Goal: Check status: Check status

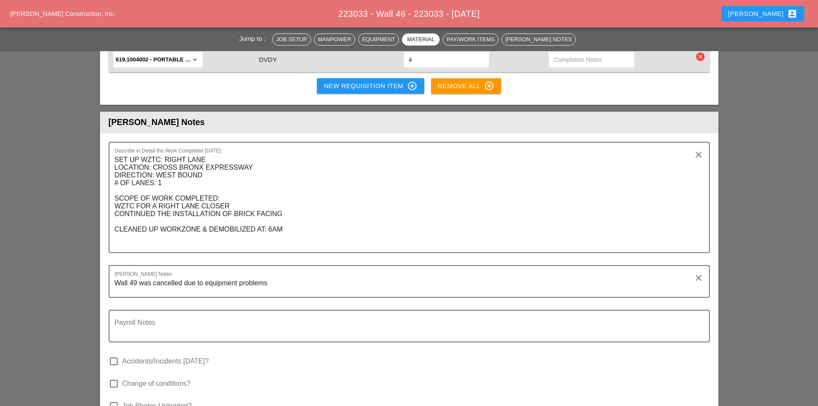
scroll to position [1614, 0]
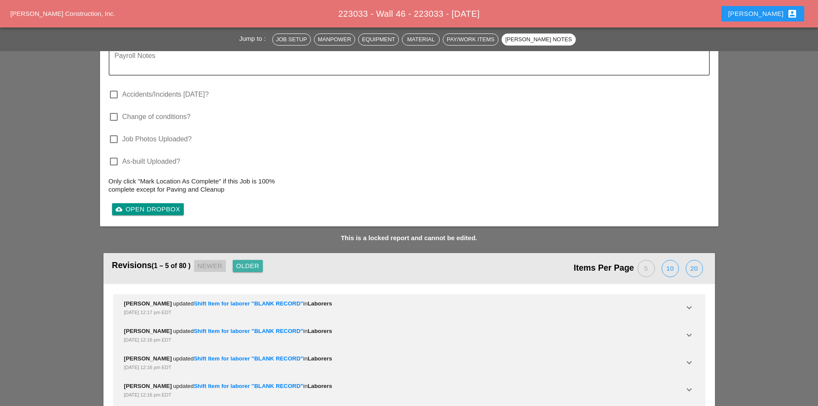
click at [259, 261] on div "Older" at bounding box center [247, 266] width 23 height 10
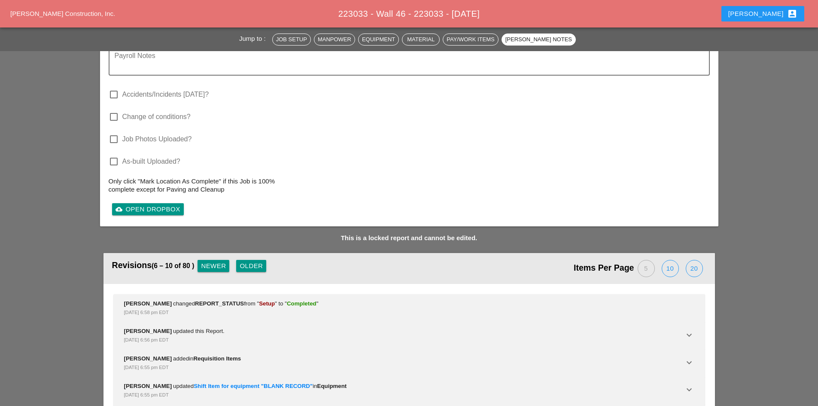
click at [259, 261] on div "Older" at bounding box center [251, 266] width 23 height 10
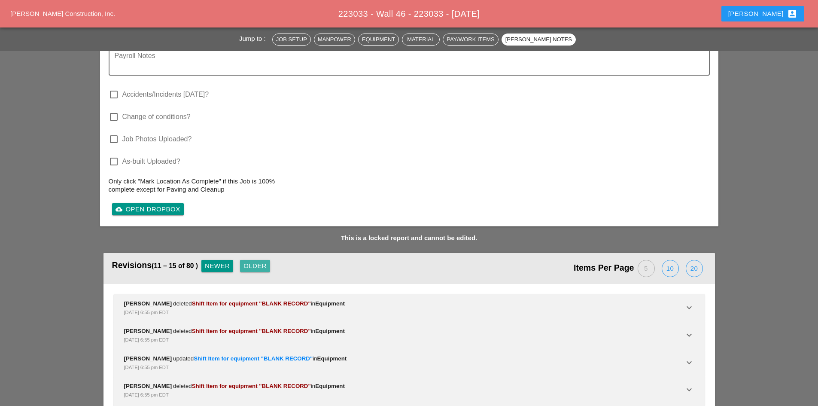
click at [259, 261] on div "Older" at bounding box center [254, 266] width 23 height 10
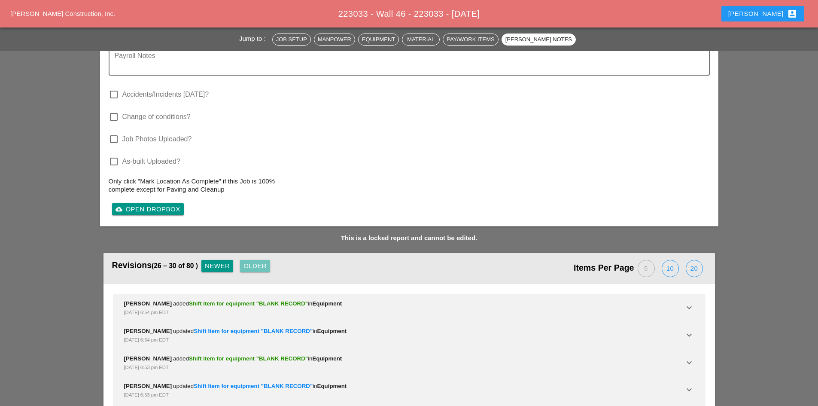
click at [259, 261] on div "Older" at bounding box center [254, 266] width 23 height 10
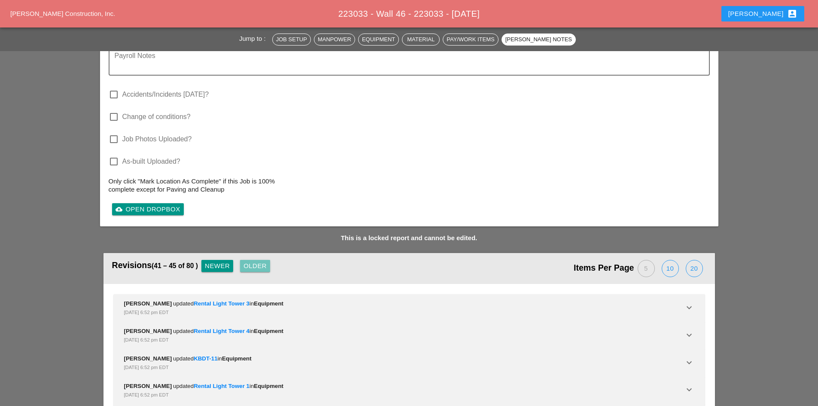
click at [259, 261] on div "Older" at bounding box center [254, 266] width 23 height 10
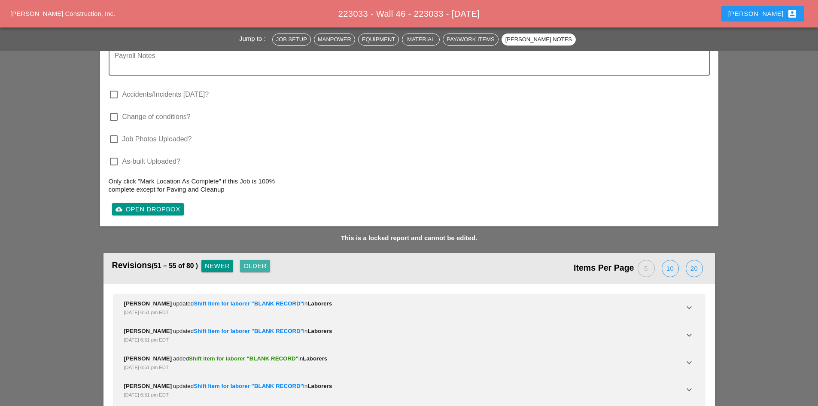
click at [259, 261] on div "Older" at bounding box center [254, 266] width 23 height 10
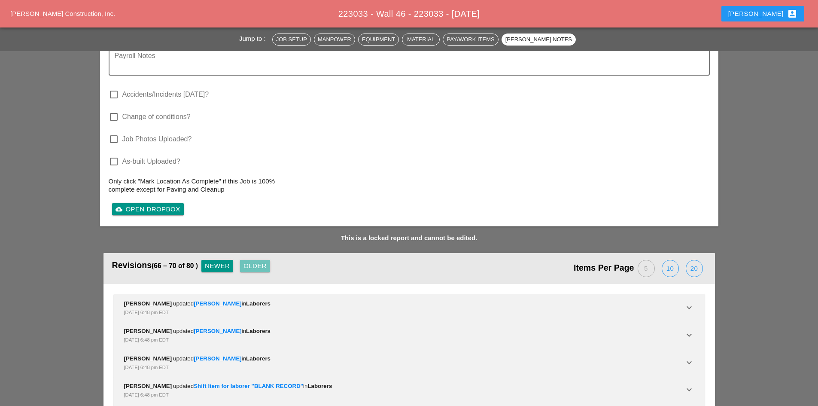
click at [259, 261] on div "Older" at bounding box center [254, 266] width 23 height 10
click at [259, 257] on div "Revisions (76 – 80 of 80 ) Newer Older" at bounding box center [260, 268] width 297 height 22
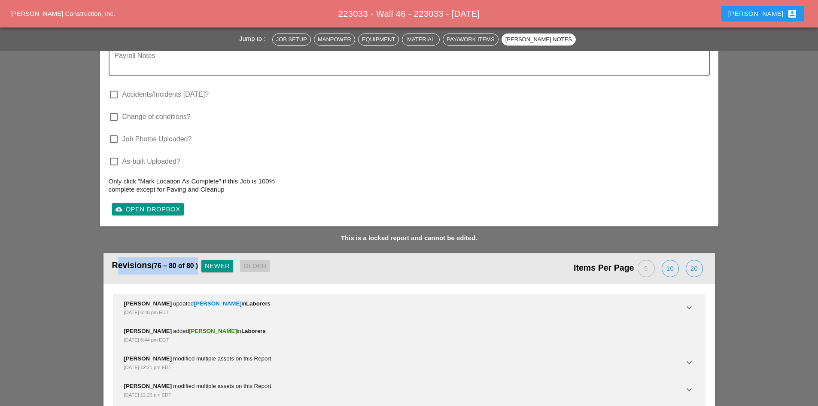
click at [259, 257] on div "Revisions (76 – 80 of 80 ) Newer Older" at bounding box center [260, 268] width 297 height 22
click at [226, 257] on div "Revisions (76 – 80 of 80 ) Newer Older" at bounding box center [260, 268] width 297 height 22
click at [225, 261] on div "Newer" at bounding box center [217, 266] width 25 height 10
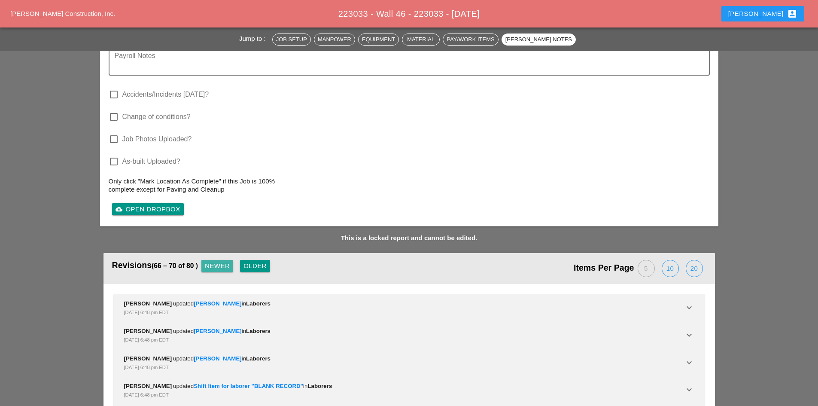
click at [225, 261] on div "Newer" at bounding box center [217, 266] width 25 height 10
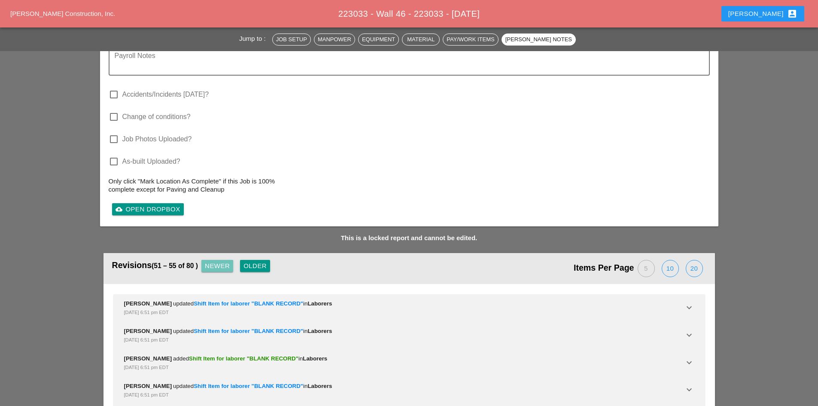
click at [225, 261] on div "Newer" at bounding box center [217, 266] width 25 height 10
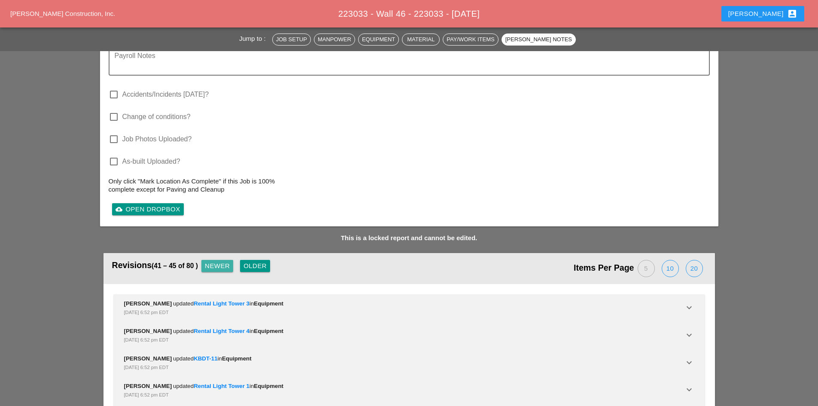
click at [225, 261] on div "Newer" at bounding box center [217, 266] width 25 height 10
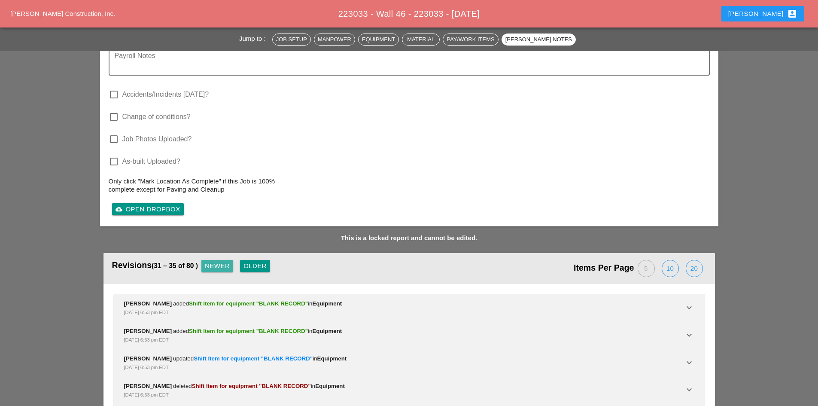
click at [225, 261] on div "Newer" at bounding box center [217, 266] width 25 height 10
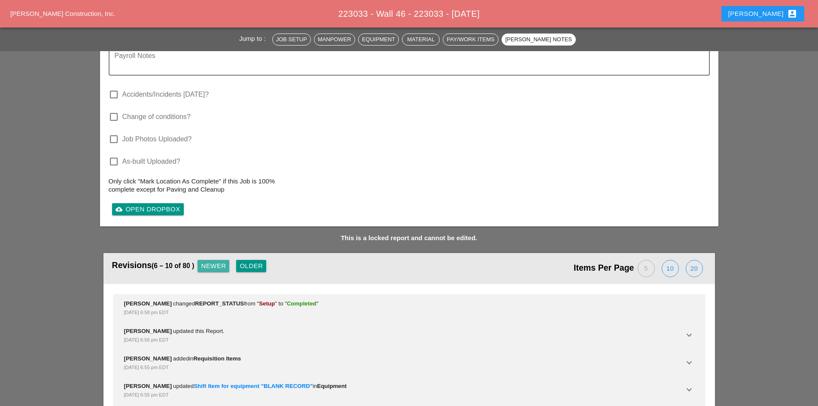
click at [225, 261] on div "Newer" at bounding box center [213, 266] width 25 height 10
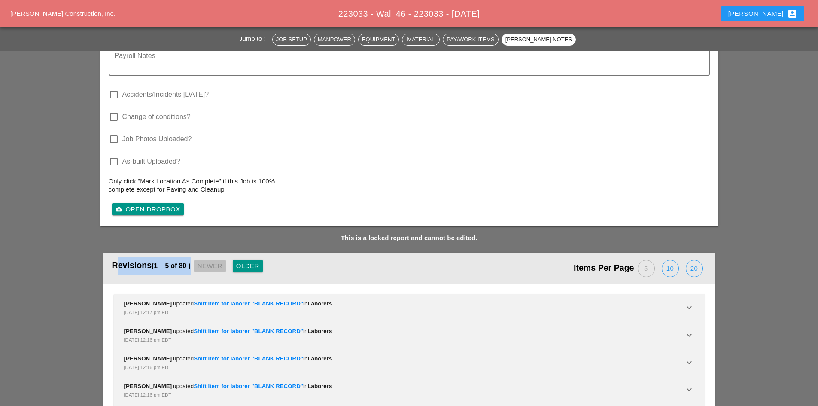
click at [225, 257] on div "Revisions (1 – 5 of 80 ) Newer Older" at bounding box center [260, 268] width 297 height 22
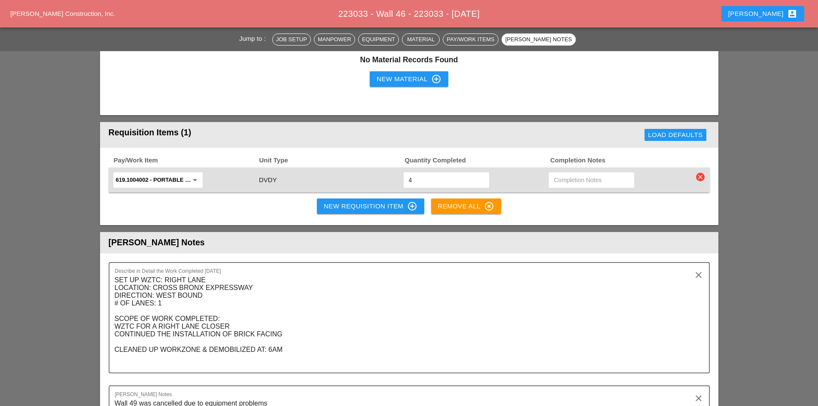
scroll to position [1228, 0]
